Goal: Information Seeking & Learning: Learn about a topic

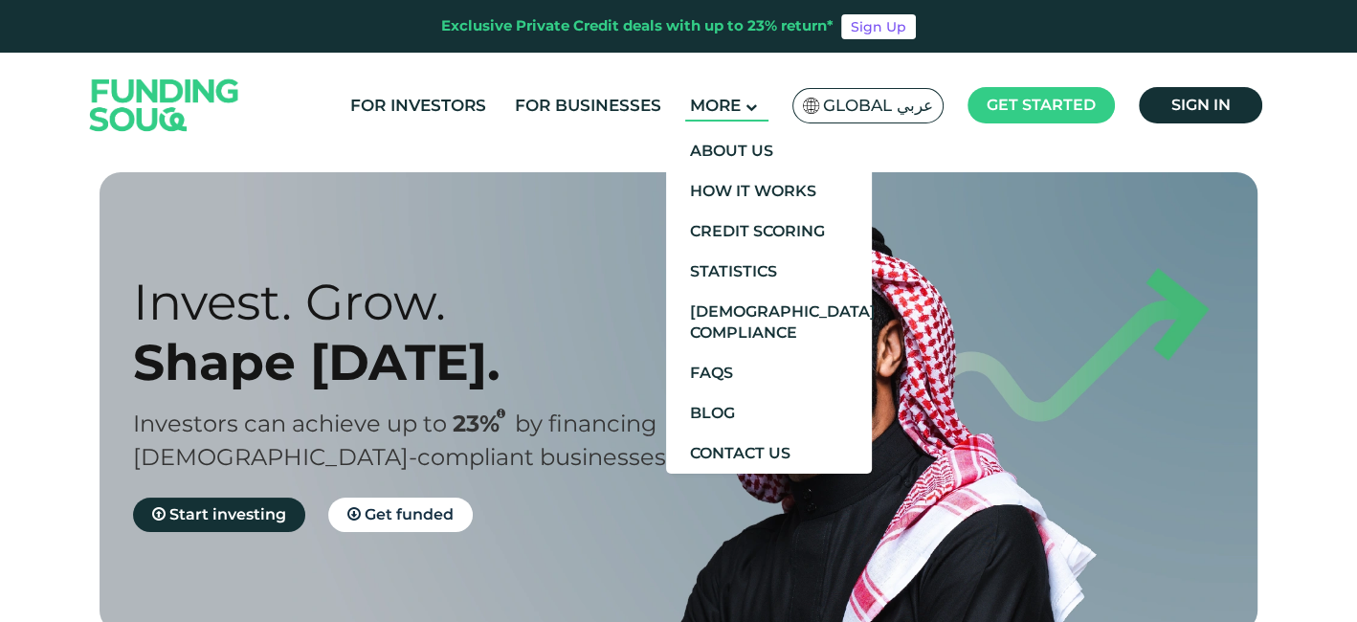
click at [736, 103] on span "More" at bounding box center [715, 105] width 51 height 19
click at [773, 144] on link "About Us" at bounding box center [769, 151] width 206 height 40
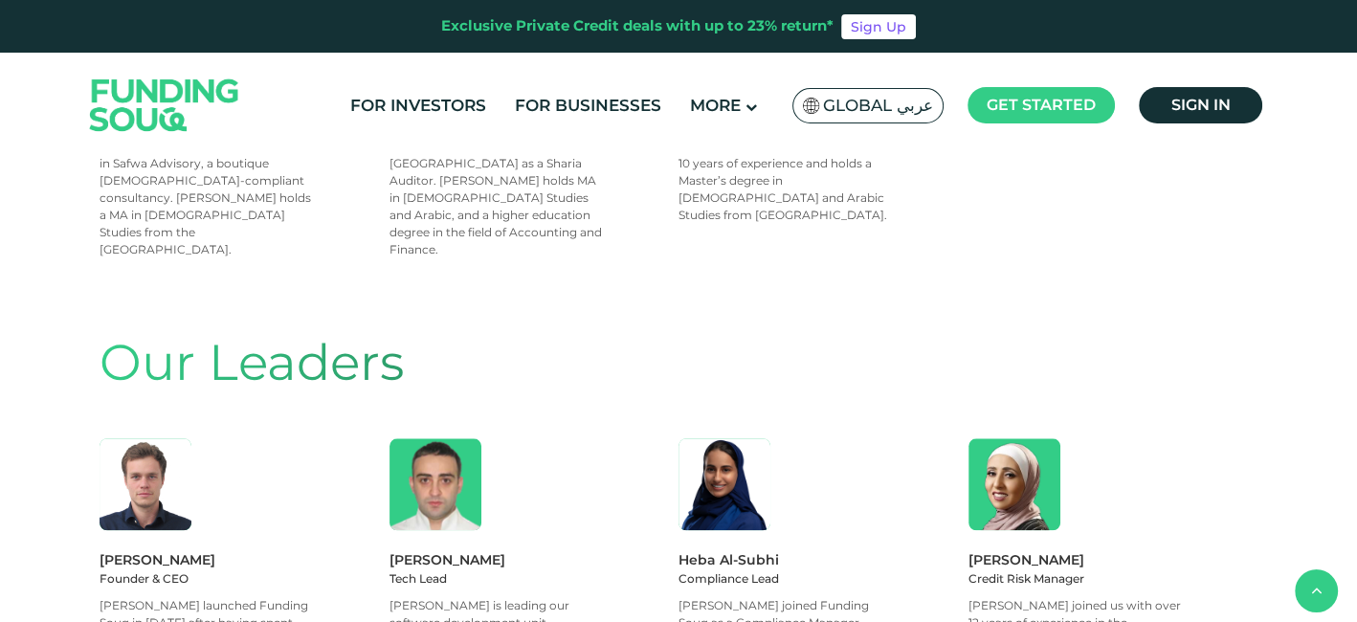
scroll to position [1658, 0]
